Goal: Information Seeking & Learning: Find specific fact

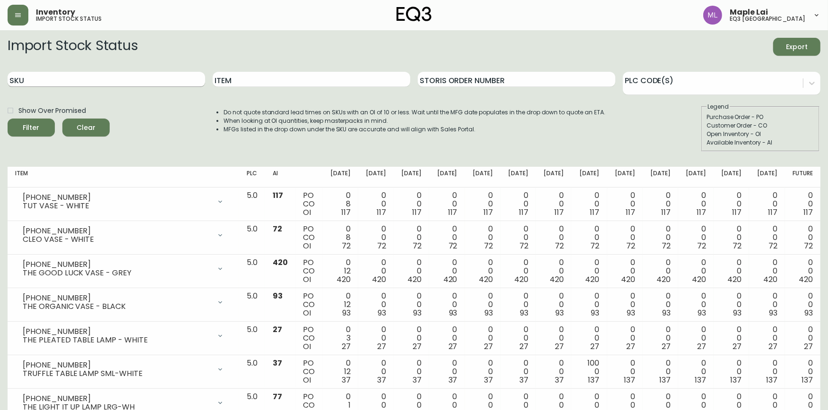
click at [162, 74] on input "SKU" at bounding box center [107, 79] width 198 height 15
paste input "3180-212-9-C"
click at [8, 119] on button "Filter" at bounding box center [31, 128] width 47 height 18
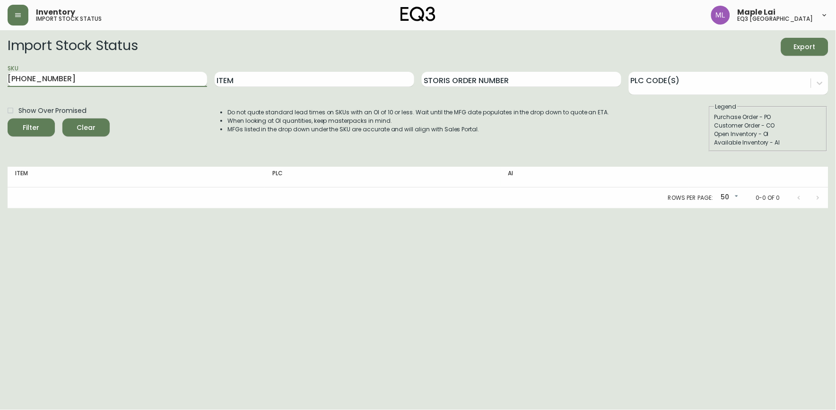
type input "[PHONE_NUMBER]"
click at [8, 119] on button "Filter" at bounding box center [31, 128] width 47 height 18
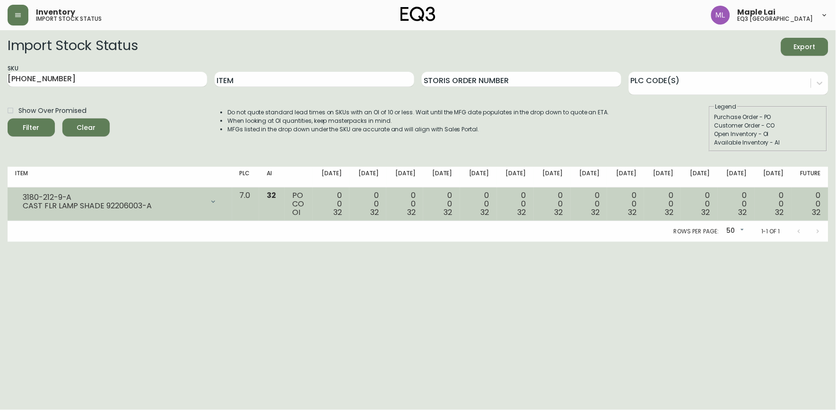
click at [155, 209] on div "CAST FLR LAMP SHADE 92206003-A" at bounding box center [113, 206] width 181 height 9
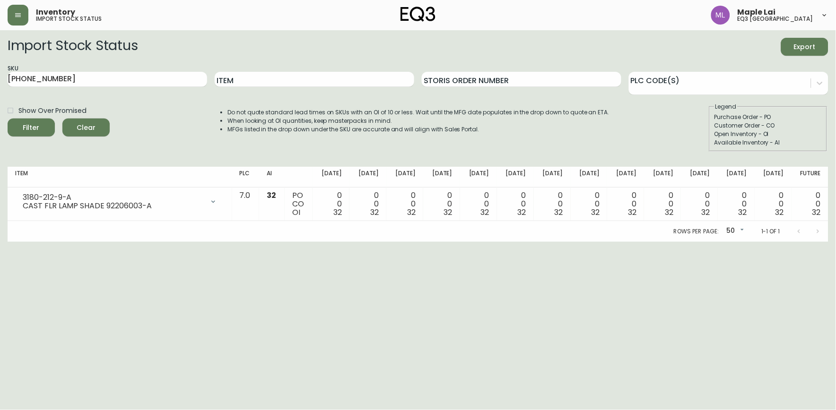
click at [134, 242] on html "Inventory import stock status Maple Lai eq3 vancouver Import Stock Status Expor…" at bounding box center [418, 121] width 836 height 242
drag, startPoint x: 69, startPoint y: 79, endPoint x: -2, endPoint y: 94, distance: 73.3
click at [0, 94] on html "Inventory import stock status Maple Lai eq3 vancouver Import Stock Status Expor…" at bounding box center [418, 121] width 836 height 242
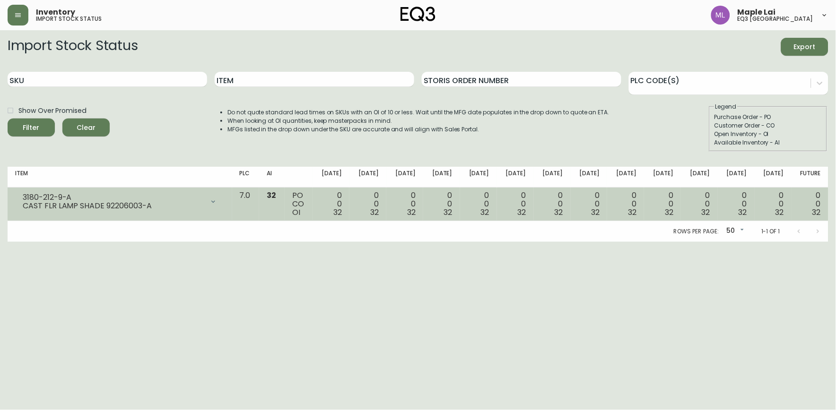
drag, startPoint x: 19, startPoint y: 206, endPoint x: 57, endPoint y: 206, distance: 37.8
click at [57, 206] on div "3180-212-9-A CAST FLR LAMP SHADE 92206003-A" at bounding box center [119, 201] width 209 height 21
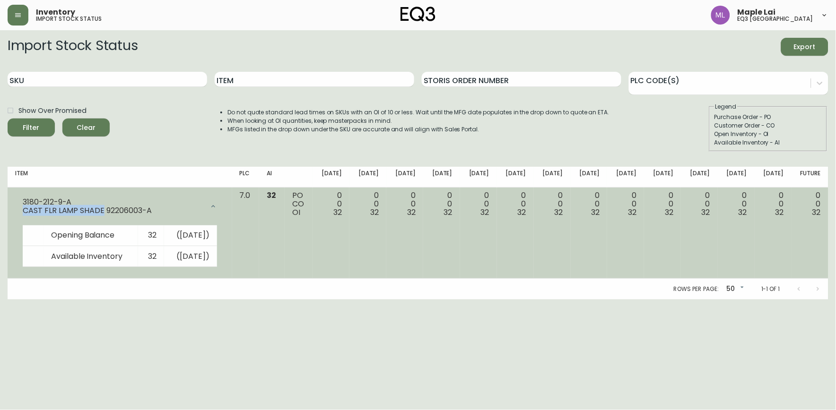
drag, startPoint x: 102, startPoint y: 209, endPoint x: 20, endPoint y: 210, distance: 81.8
click at [20, 210] on div "3180-212-9-A CAST FLR LAMP SHADE 92206003-A" at bounding box center [119, 206] width 209 height 30
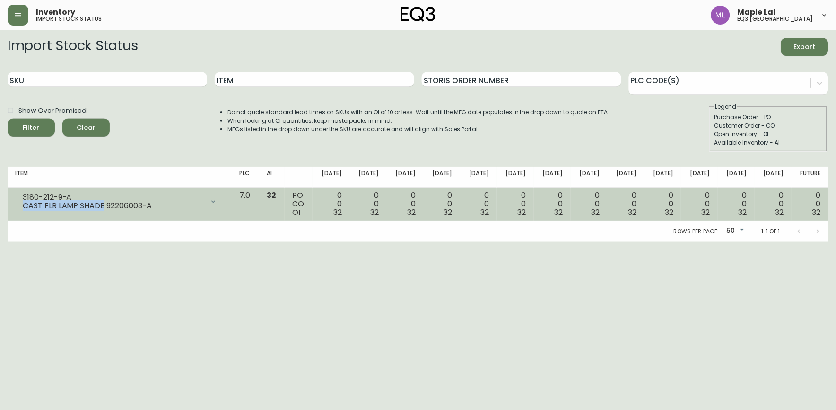
copy div "CAST FLR LAMP SHADE"
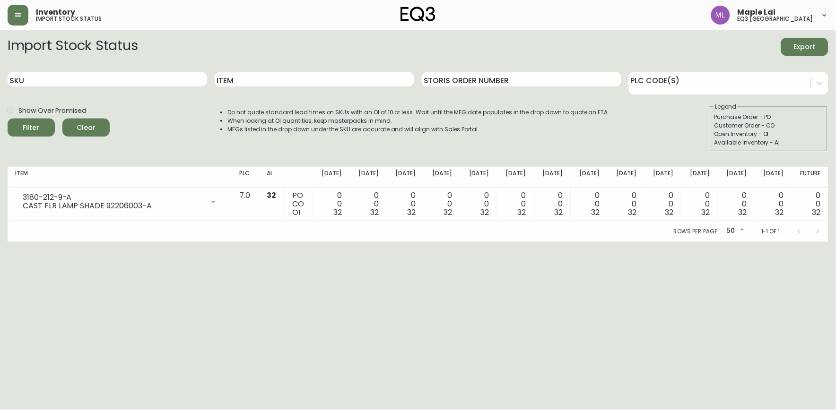
drag, startPoint x: 78, startPoint y: 259, endPoint x: 107, endPoint y: 206, distance: 60.3
click at [80, 242] on html "Inventory import stock status Maple Lai eq3 vancouver Import Stock Status Expor…" at bounding box center [418, 121] width 836 height 242
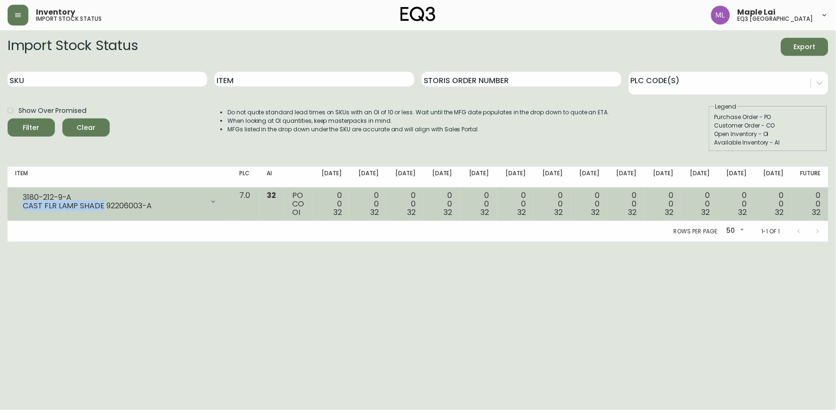
drag, startPoint x: 102, startPoint y: 204, endPoint x: 20, endPoint y: 204, distance: 81.8
click at [20, 204] on div "3180-212-9-A CAST FLR LAMP SHADE 92206003-A" at bounding box center [119, 201] width 209 height 21
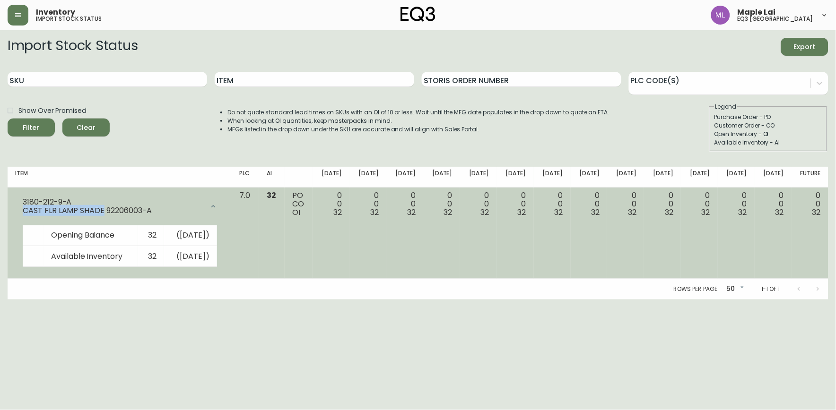
copy div "CAST FLR LAMP SHADE"
drag, startPoint x: 71, startPoint y: 201, endPoint x: 22, endPoint y: 201, distance: 49.6
click at [22, 201] on div "3180-212-9-A CAST FLR LAMP SHADE 92206003-A" at bounding box center [119, 206] width 209 height 30
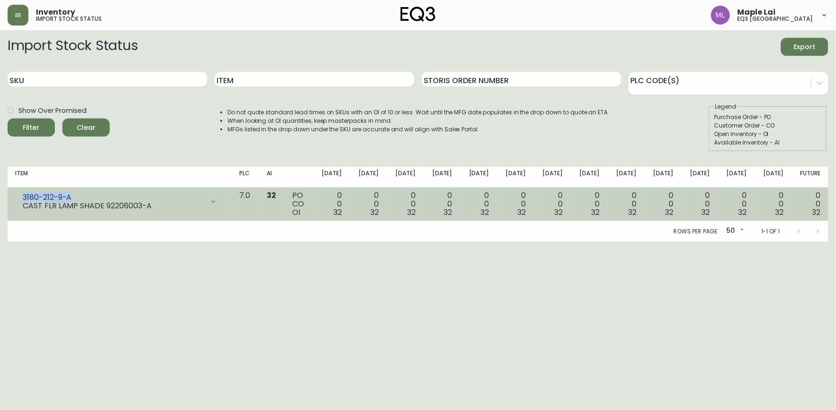
copy div "3180-212-9-A"
